Goal: Information Seeking & Learning: Learn about a topic

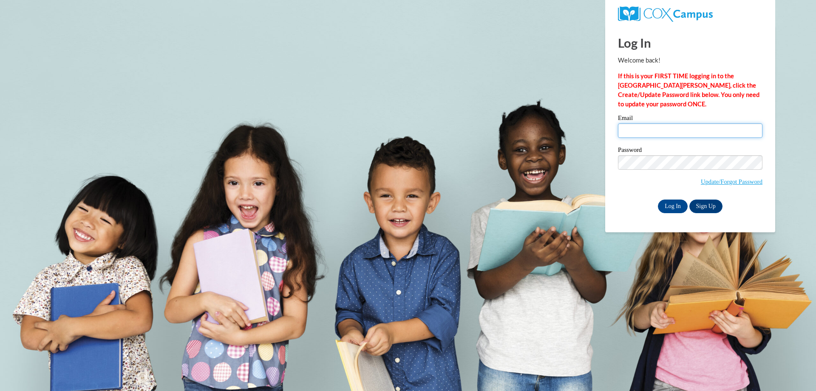
click at [668, 125] on input "Email" at bounding box center [690, 130] width 145 height 14
type input "bsmith@horizonohio.org"
click at [681, 208] on input "Log In" at bounding box center [673, 206] width 30 height 14
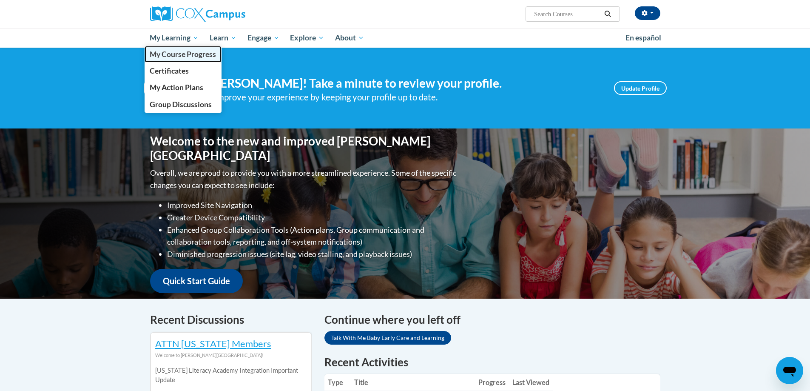
click at [196, 57] on span "My Course Progress" at bounding box center [183, 54] width 66 height 9
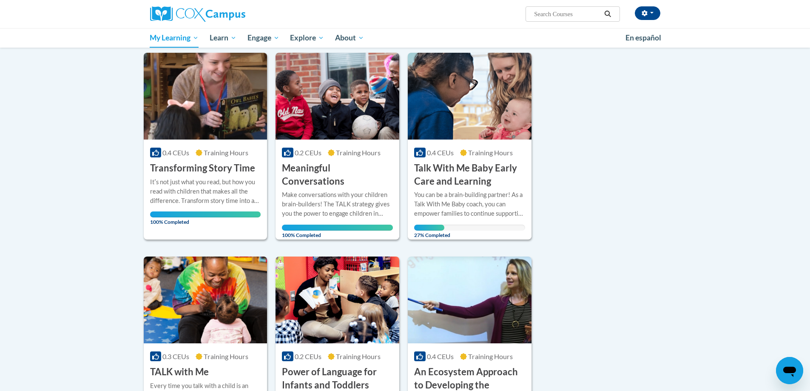
scroll to position [85, 0]
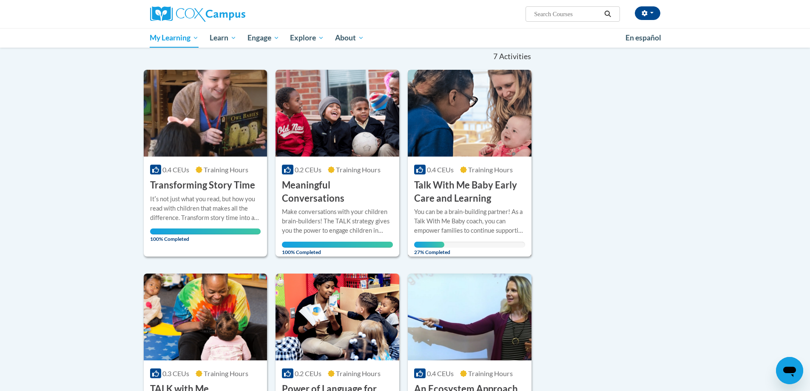
click at [474, 192] on h3 "Talk With Me Baby Early Care and Learning" at bounding box center [469, 192] width 111 height 26
click at [468, 148] on img at bounding box center [470, 113] width 124 height 87
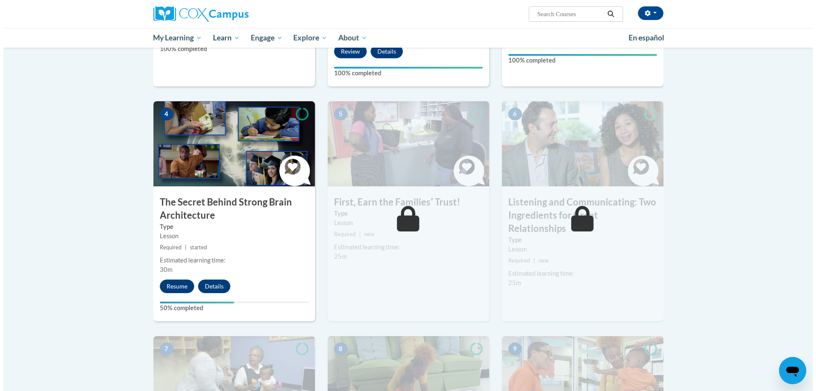
scroll to position [383, 0]
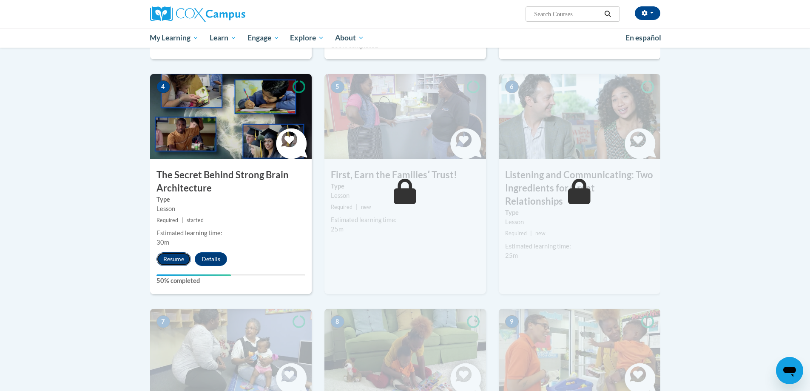
click at [184, 261] on button "Resume" at bounding box center [173, 259] width 34 height 14
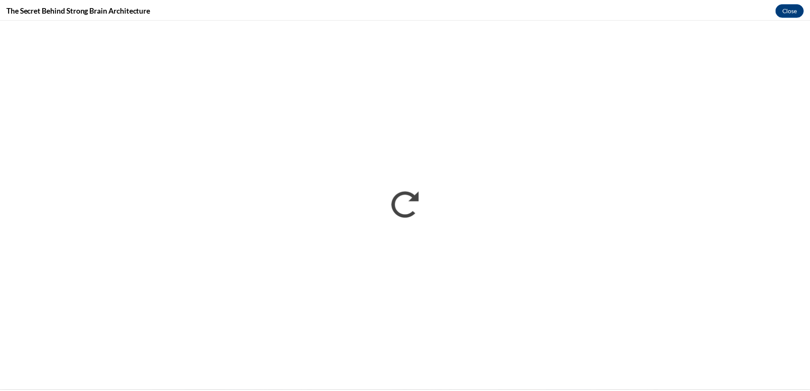
scroll to position [0, 0]
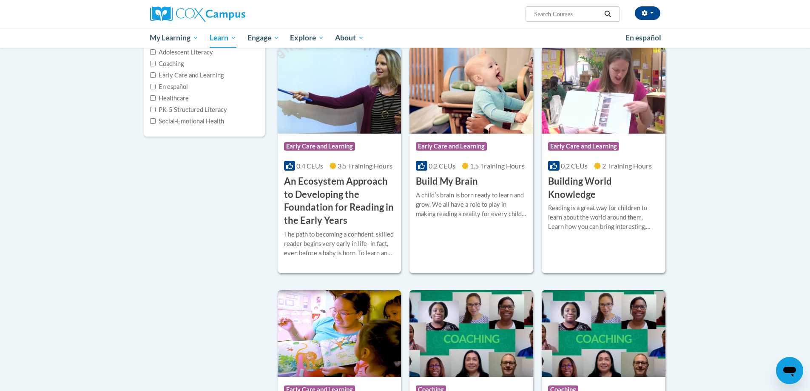
scroll to position [170, 0]
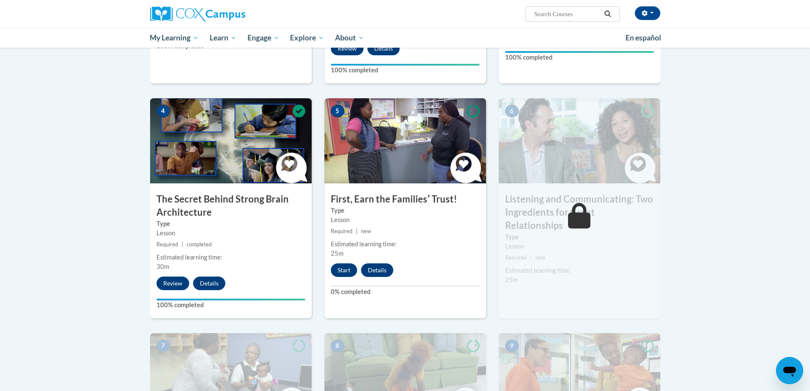
scroll to position [468, 0]
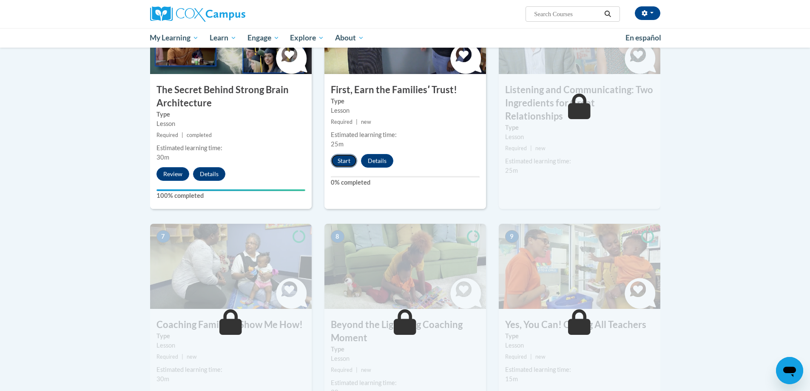
click at [343, 157] on button "Start" at bounding box center [344, 161] width 26 height 14
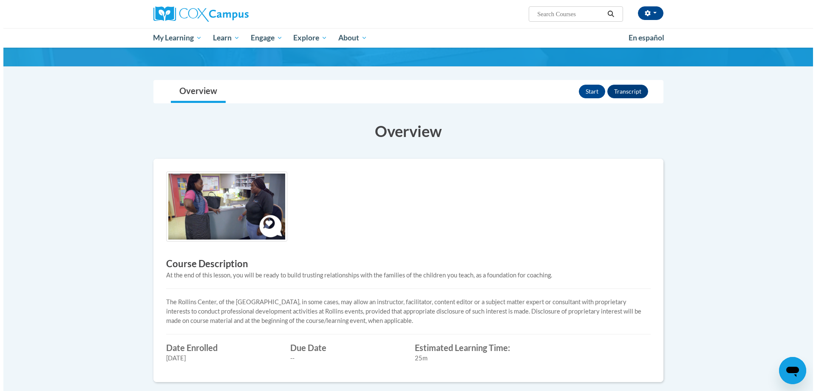
scroll to position [43, 0]
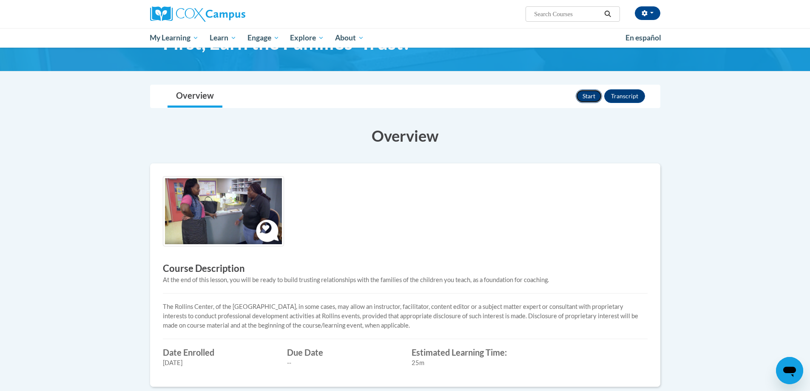
click at [587, 91] on button "Start" at bounding box center [589, 96] width 26 height 14
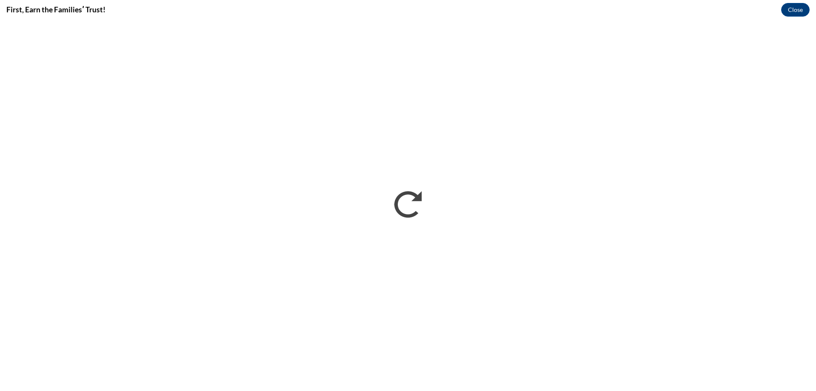
scroll to position [0, 0]
